Goal: Information Seeking & Learning: Learn about a topic

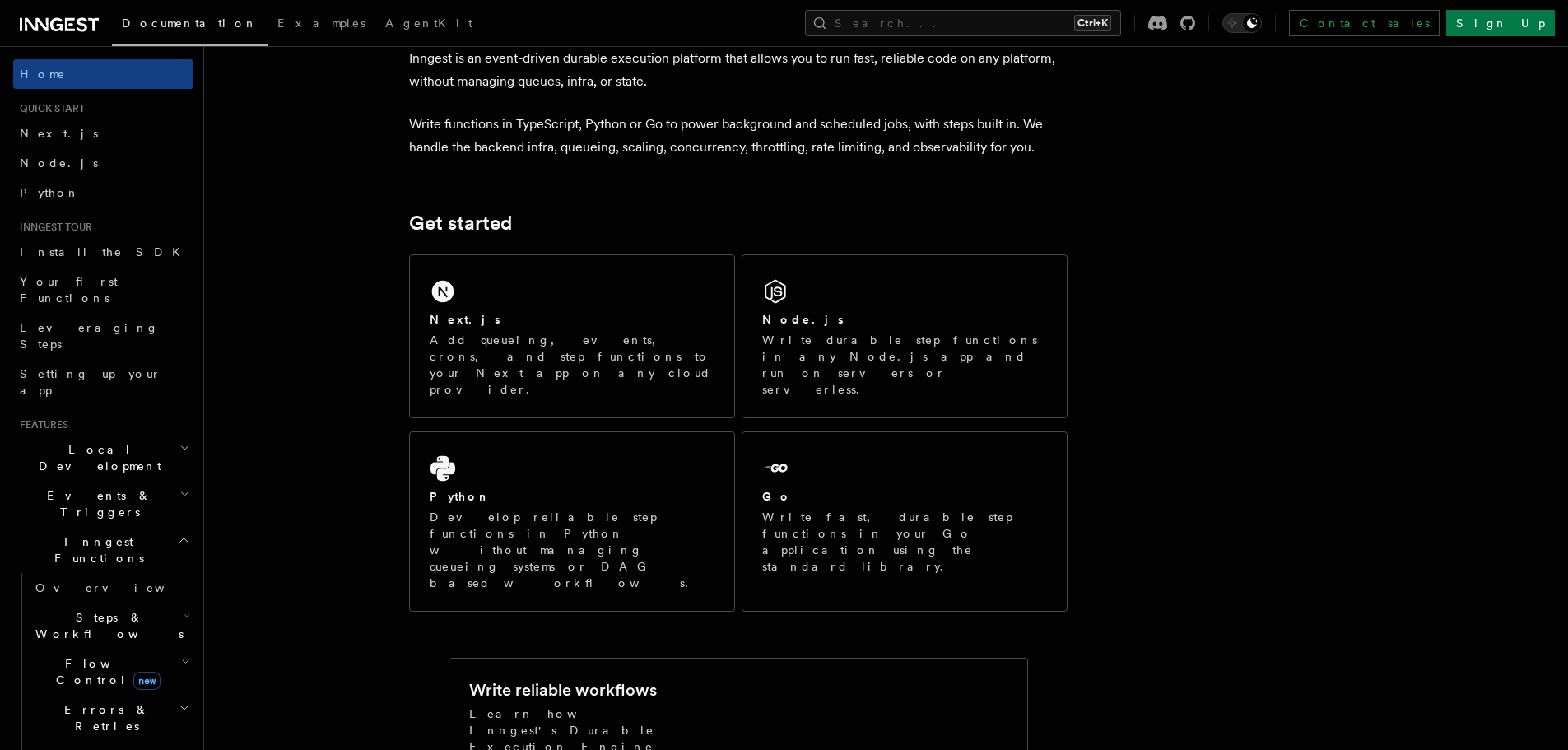
scroll to position [82, 0]
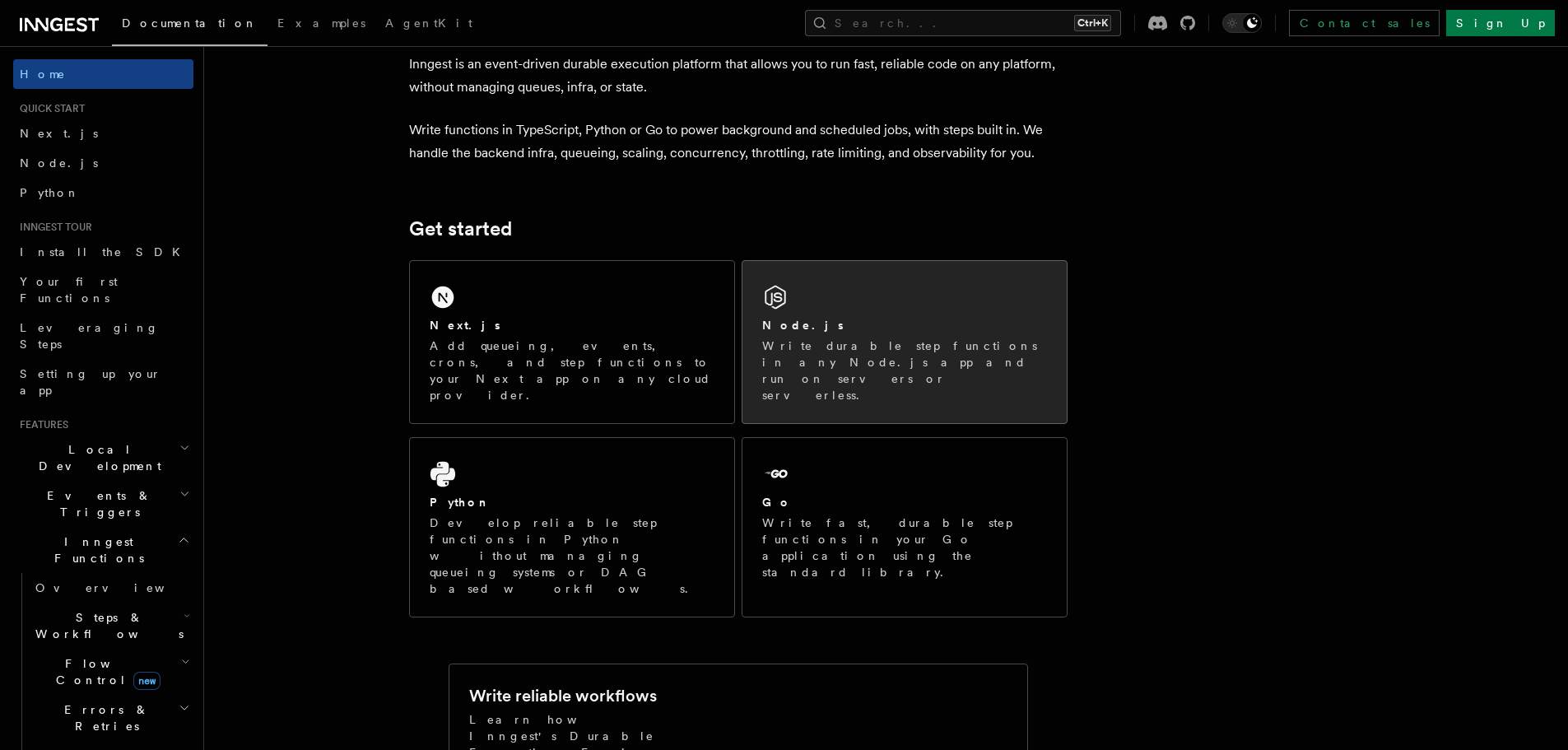
click at [937, 327] on div "Node.js" at bounding box center [904, 326] width 285 height 17
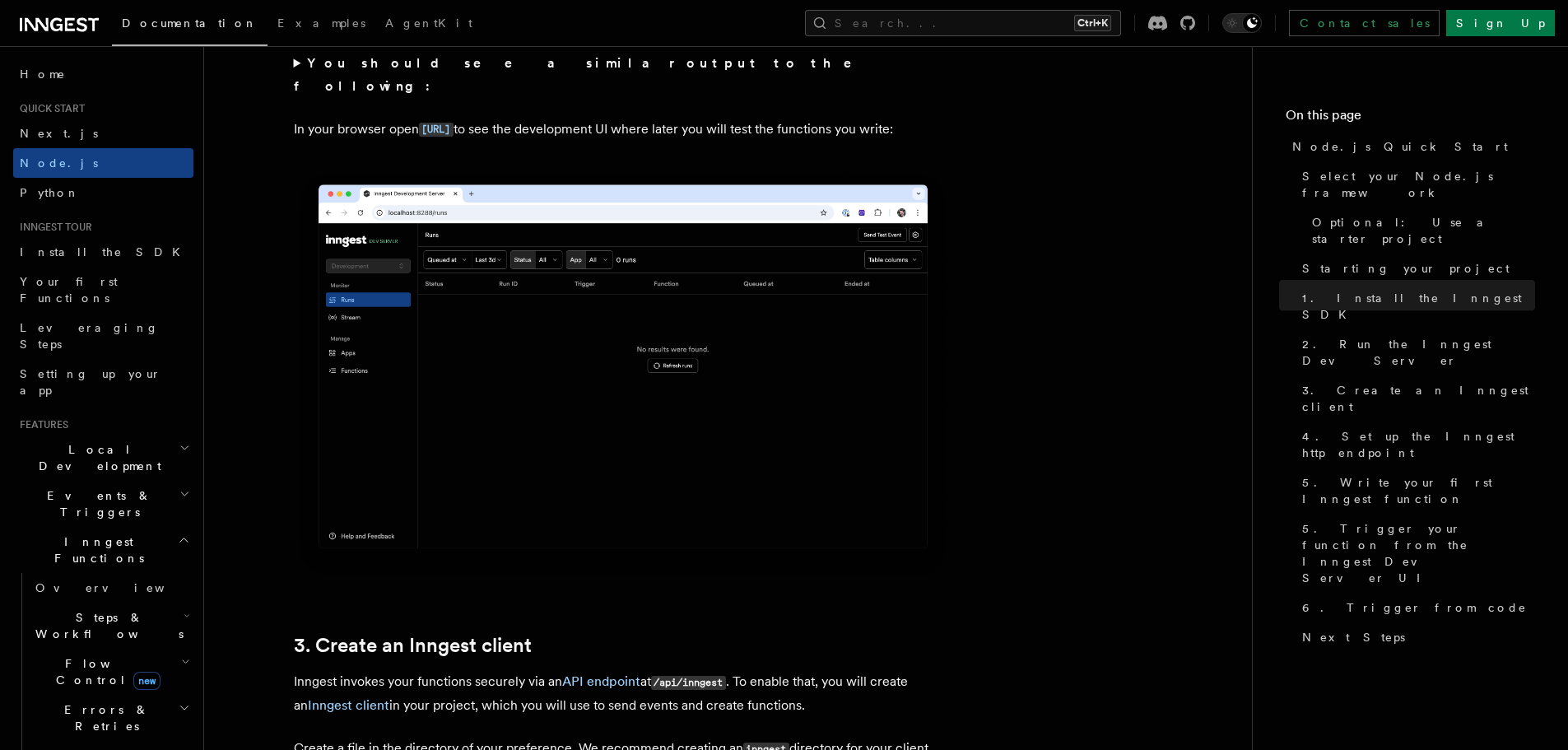
scroll to position [1565, 0]
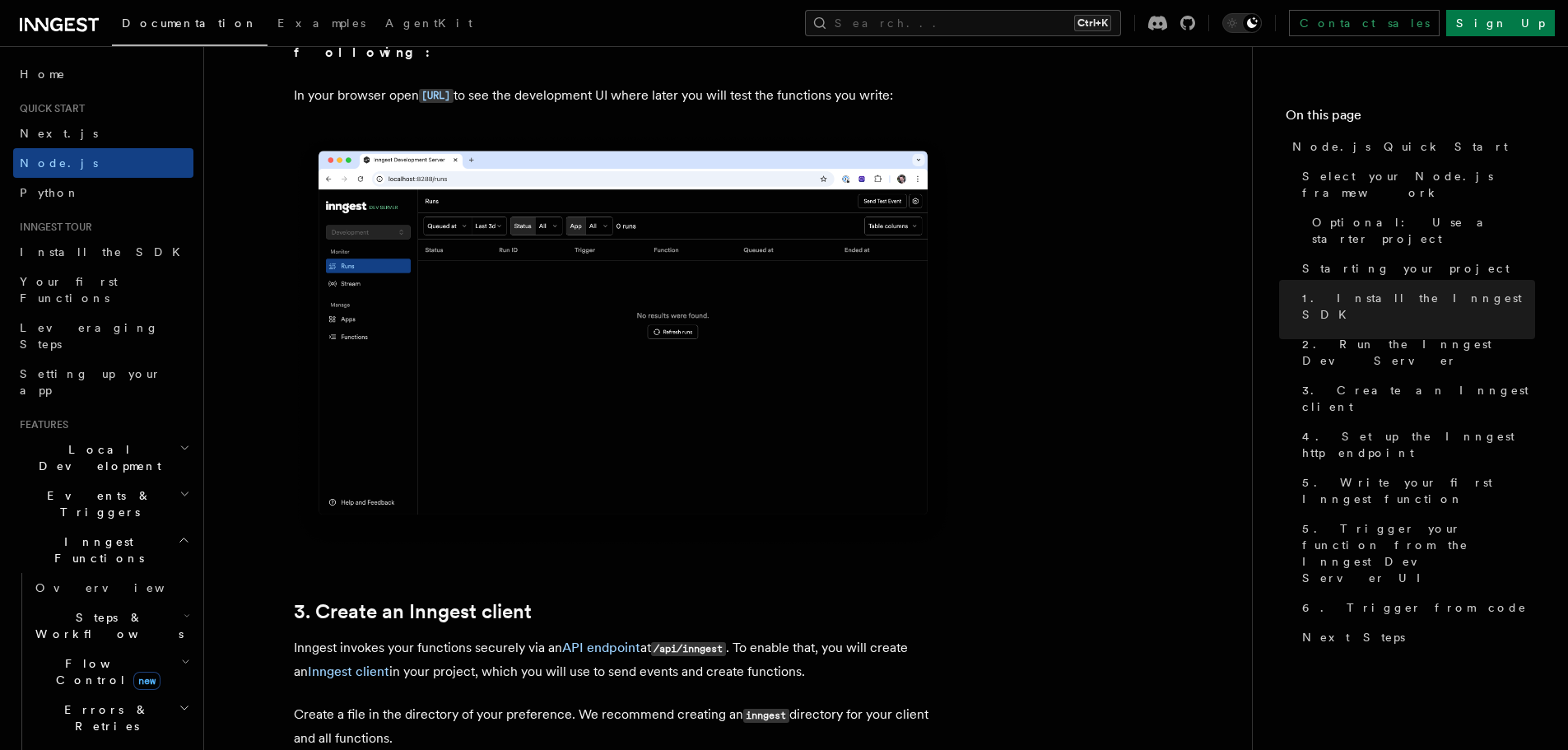
click at [100, 702] on span "Errors & Retries" at bounding box center [103, 718] width 150 height 33
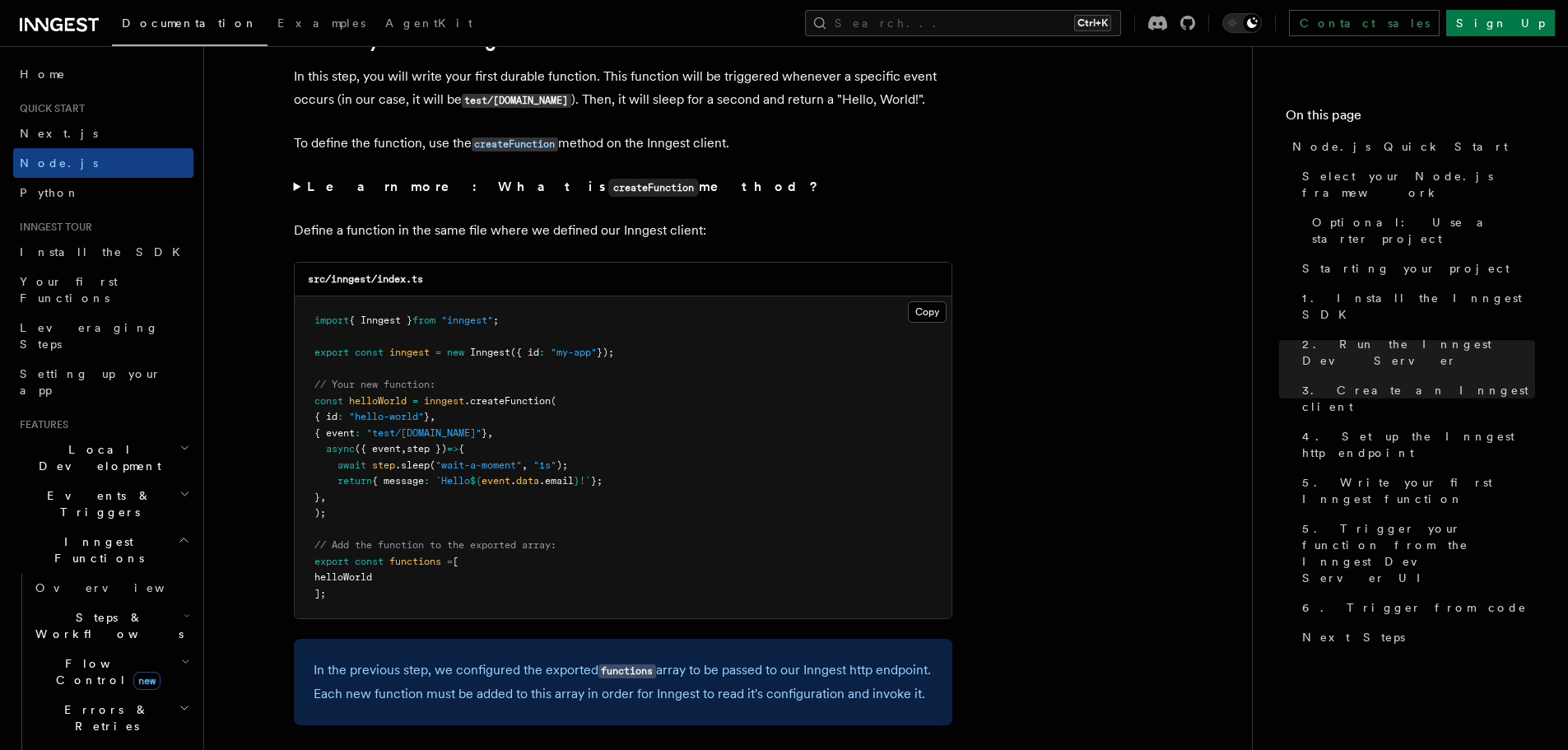
scroll to position [3130, 0]
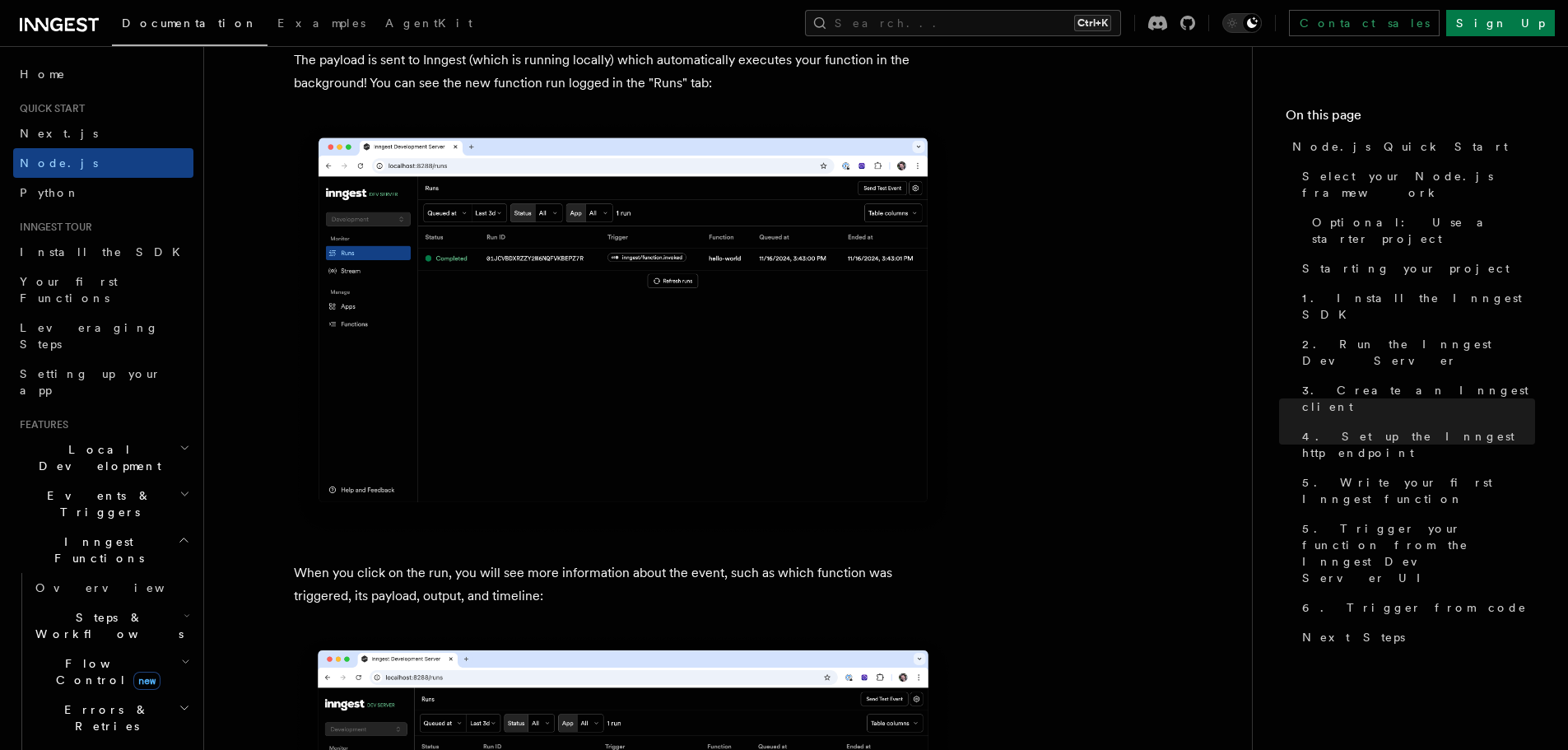
scroll to position [5764, 0]
